Goal: Transaction & Acquisition: Purchase product/service

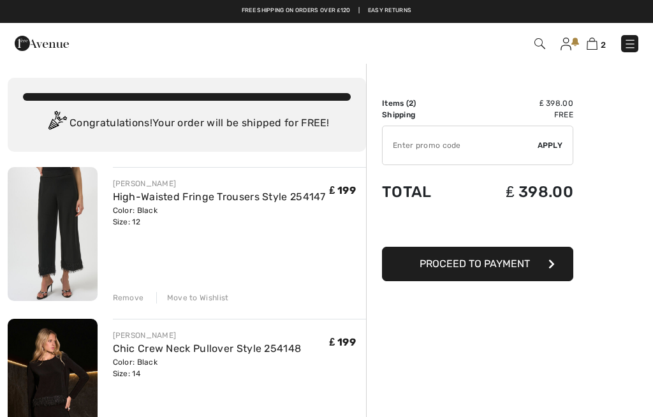
click at [478, 259] on span "Proceed to Payment" at bounding box center [475, 264] width 110 height 12
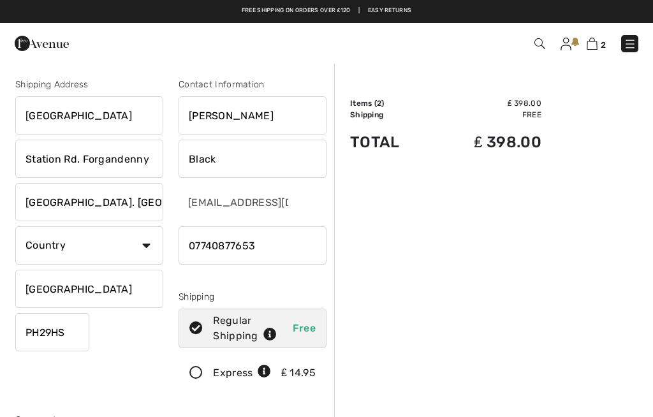
click at [150, 240] on select "Country Canada United States Afghanistan Aland Islands Albania Algeria American…" at bounding box center [89, 245] width 148 height 38
select select "GB"
click at [130, 286] on input "text" at bounding box center [89, 289] width 148 height 38
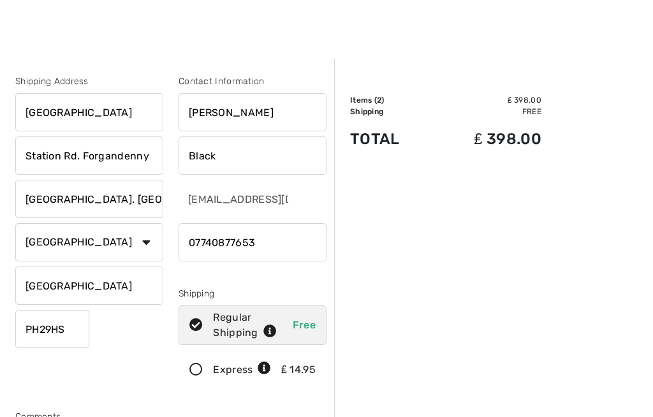
scroll to position [26, 0]
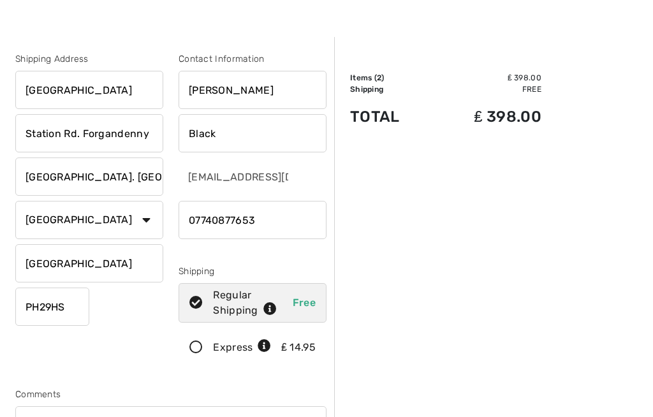
click at [196, 348] on icon at bounding box center [196, 347] width 34 height 13
type input "Perthshire"
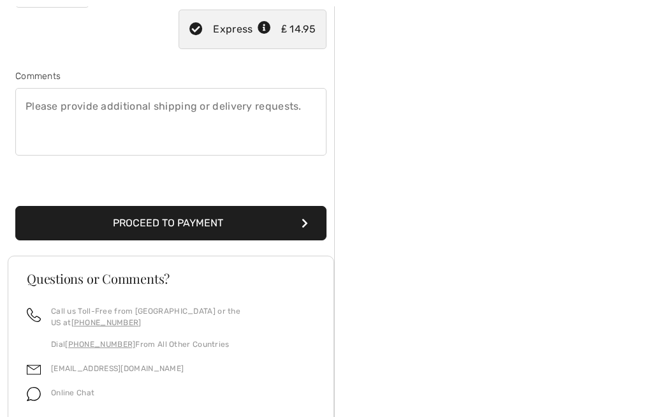
scroll to position [344, 0]
click at [236, 218] on button "Proceed to Payment" at bounding box center [170, 223] width 311 height 34
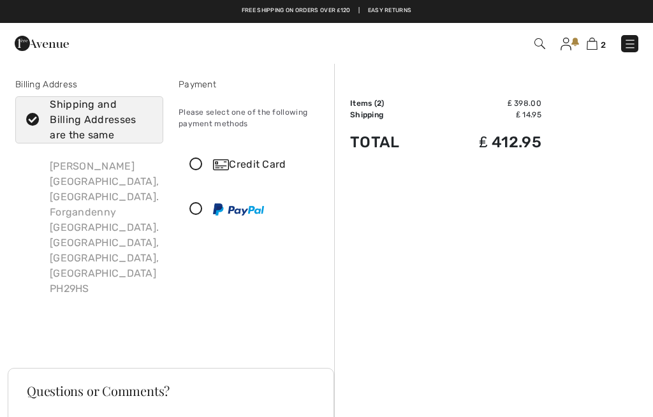
checkbox input "true"
click at [205, 204] on icon at bounding box center [196, 209] width 34 height 13
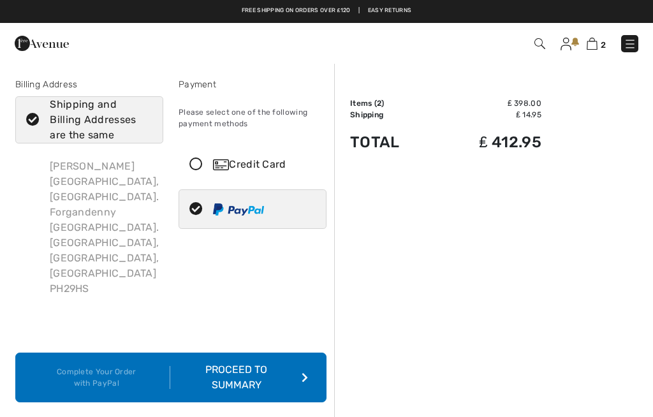
click at [277, 362] on div "Proceed to Summary" at bounding box center [239, 377] width 138 height 31
